Goal: Task Accomplishment & Management: Manage account settings

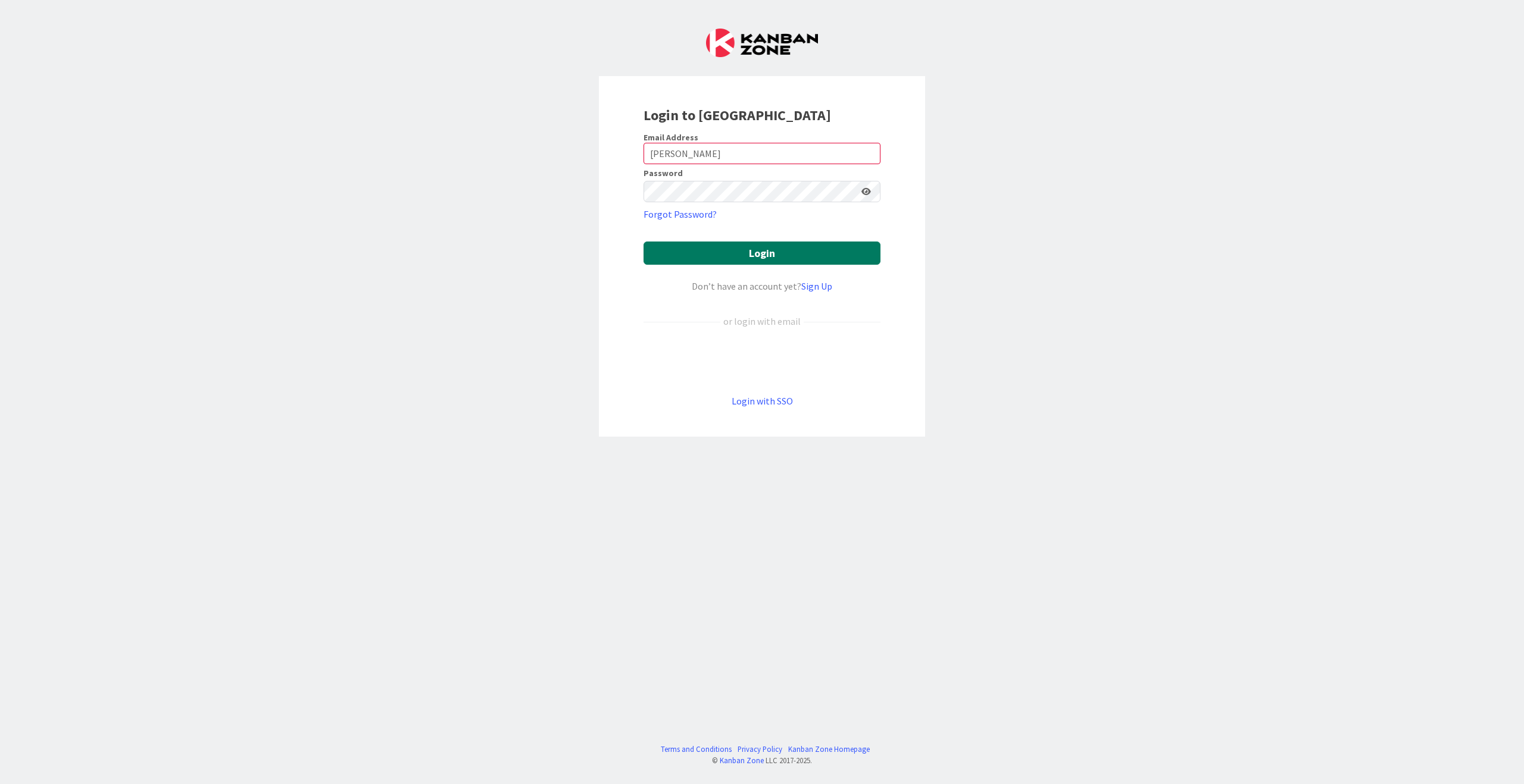
click at [746, 250] on button "Login" at bounding box center [762, 253] width 237 height 23
drag, startPoint x: 681, startPoint y: 146, endPoint x: 627, endPoint y: 143, distance: 54.1
click at [627, 142] on div "Login to [GEOGRAPHIC_DATA] Email Address [PERSON_NAME] Password Forgot Password…" at bounding box center [762, 256] width 326 height 361
drag, startPoint x: 680, startPoint y: 151, endPoint x: 631, endPoint y: 150, distance: 49.0
click at [631, 149] on div "Login to [GEOGRAPHIC_DATA] Email Address [PERSON_NAME] Password Forgot Password…" at bounding box center [762, 256] width 326 height 361
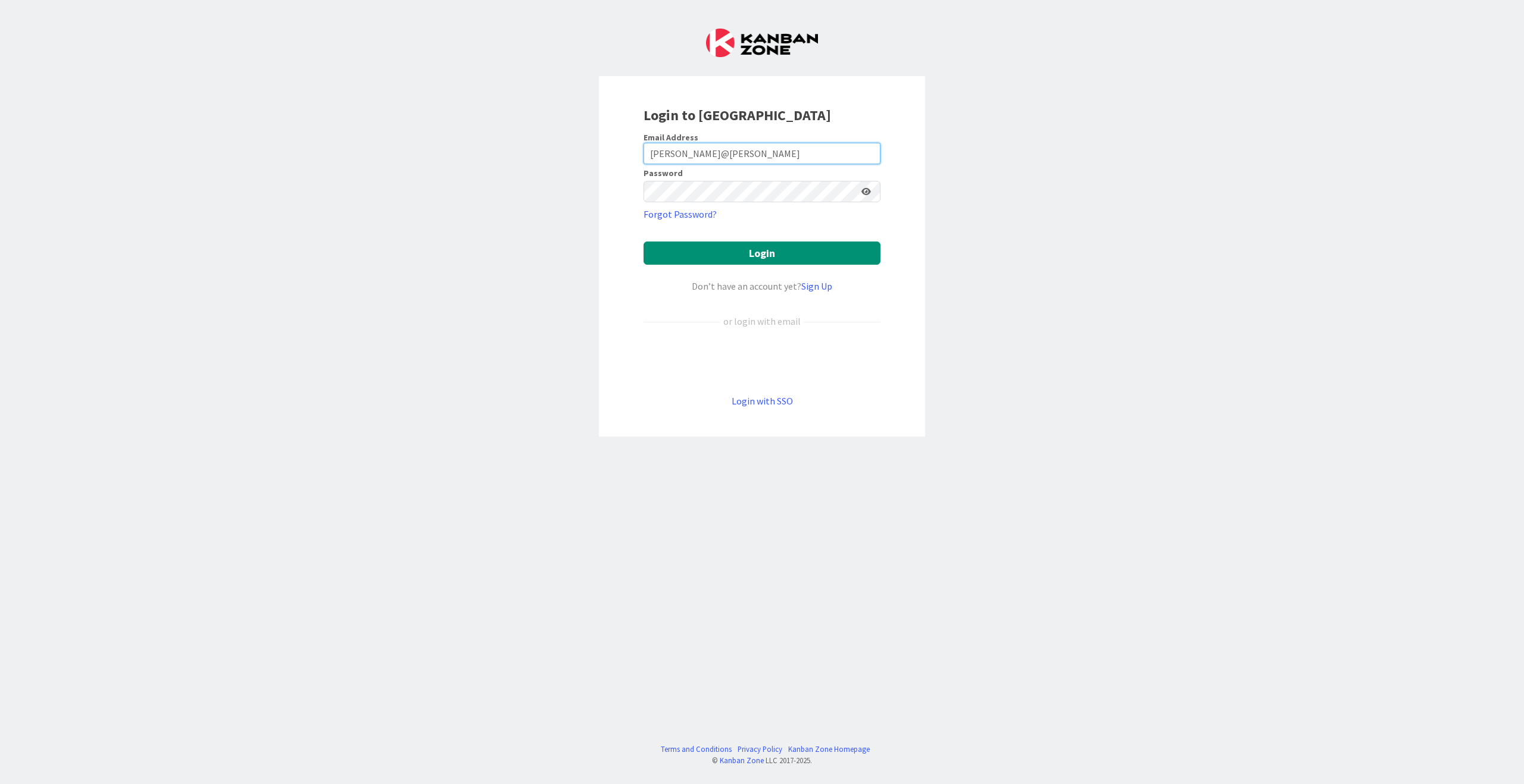
type input "[PERSON_NAME][EMAIL_ADDRESS][DOMAIN_NAME]"
click at [766, 250] on button "Login" at bounding box center [762, 253] width 237 height 23
